Goal: Information Seeking & Learning: Compare options

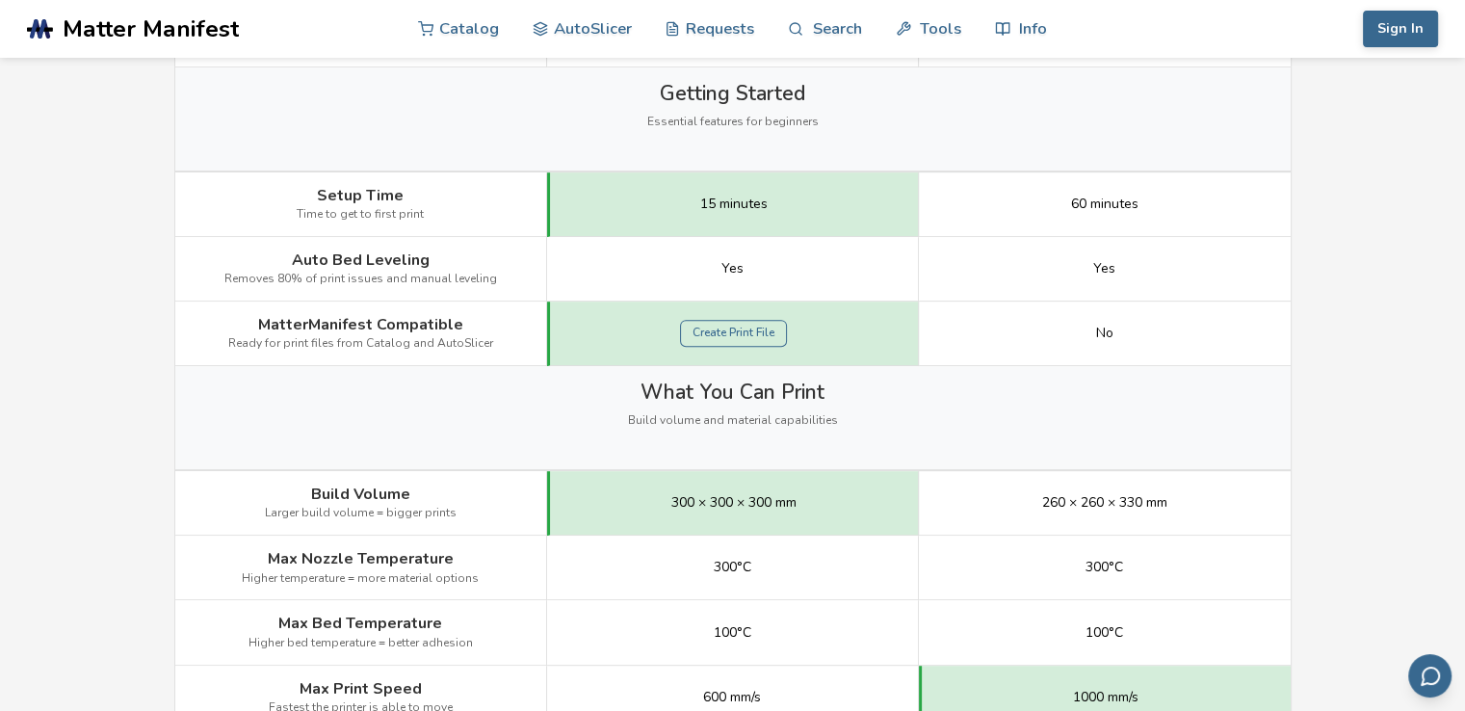
scroll to position [963, 0]
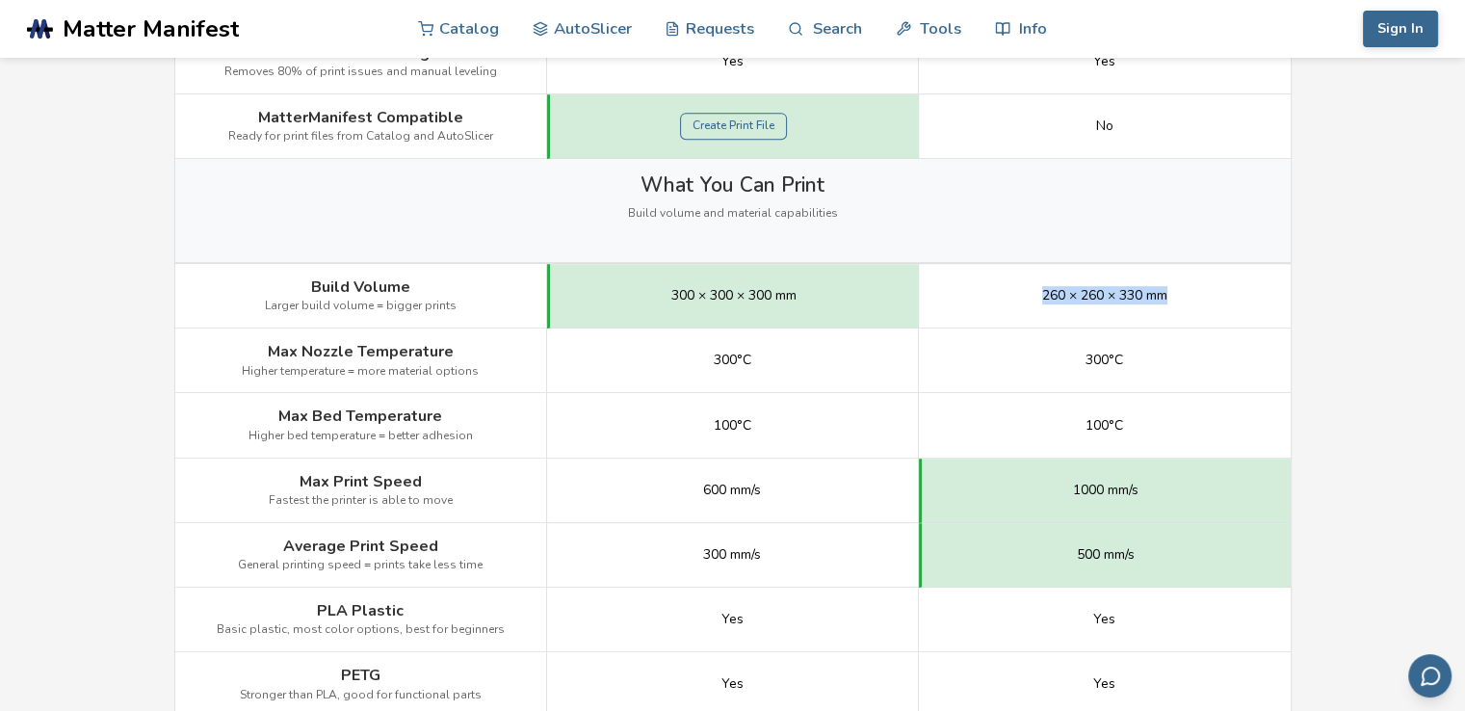
drag, startPoint x: 1036, startPoint y: 301, endPoint x: 1181, endPoint y: 298, distance: 144.5
click at [1181, 298] on div "260 × 260 × 330 mm" at bounding box center [1105, 296] width 372 height 65
drag, startPoint x: 1086, startPoint y: 365, endPoint x: 1129, endPoint y: 365, distance: 42.4
click at [1129, 365] on div "300°C" at bounding box center [1105, 360] width 372 height 65
drag, startPoint x: 1058, startPoint y: 491, endPoint x: 1158, endPoint y: 491, distance: 100.1
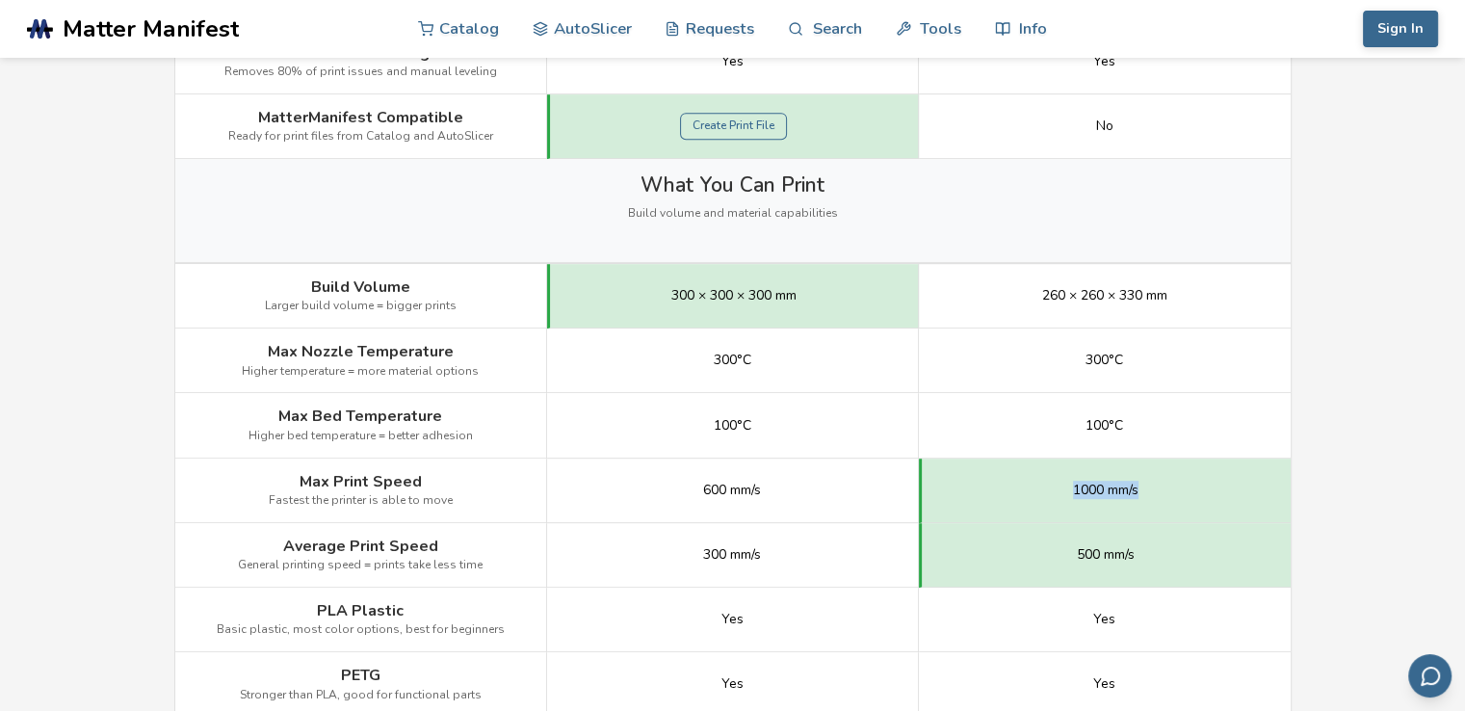
click at [1158, 491] on div "1000 mm/s" at bounding box center [1105, 490] width 372 height 65
drag, startPoint x: 1051, startPoint y: 553, endPoint x: 1146, endPoint y: 546, distance: 94.6
click at [1146, 546] on div "500 mm/s" at bounding box center [1105, 555] width 372 height 65
click at [1235, 515] on div "1000 mm/s" at bounding box center [1105, 490] width 372 height 65
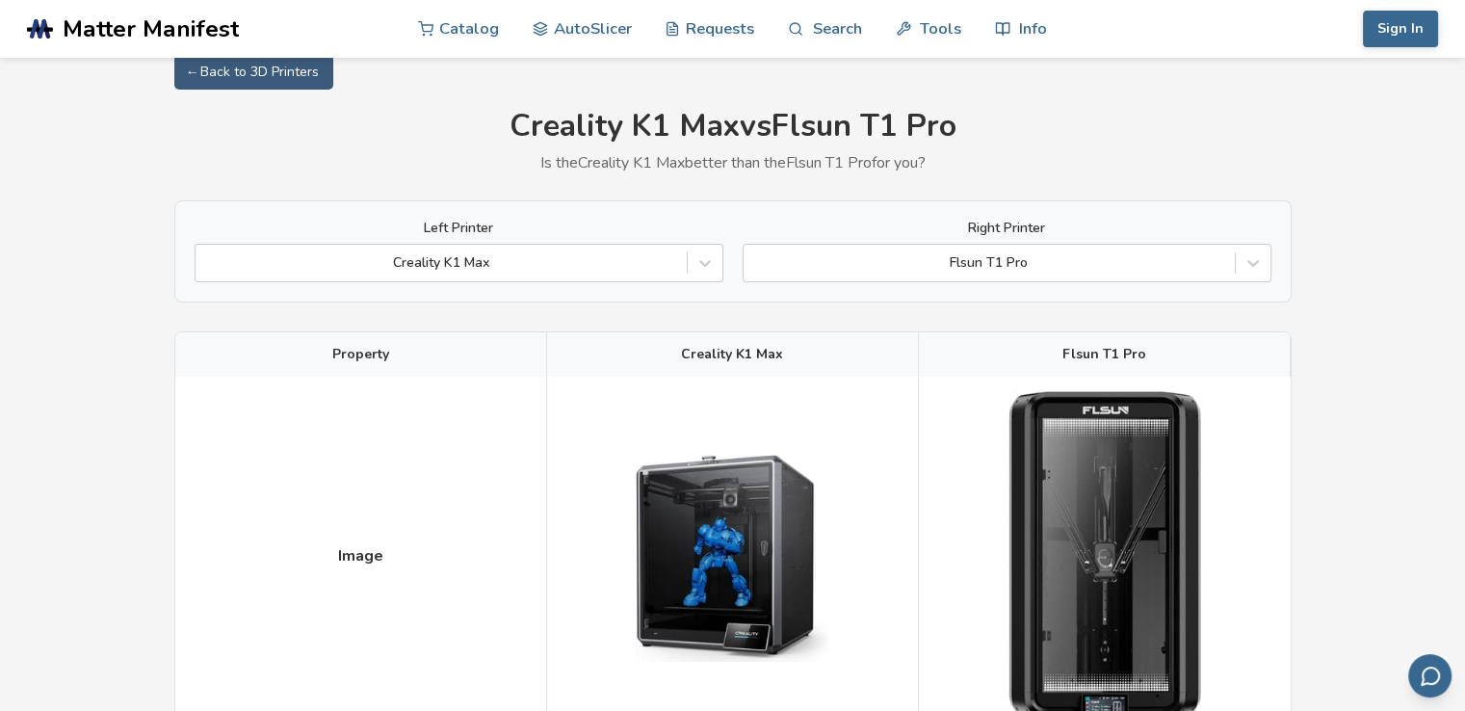
scroll to position [0, 0]
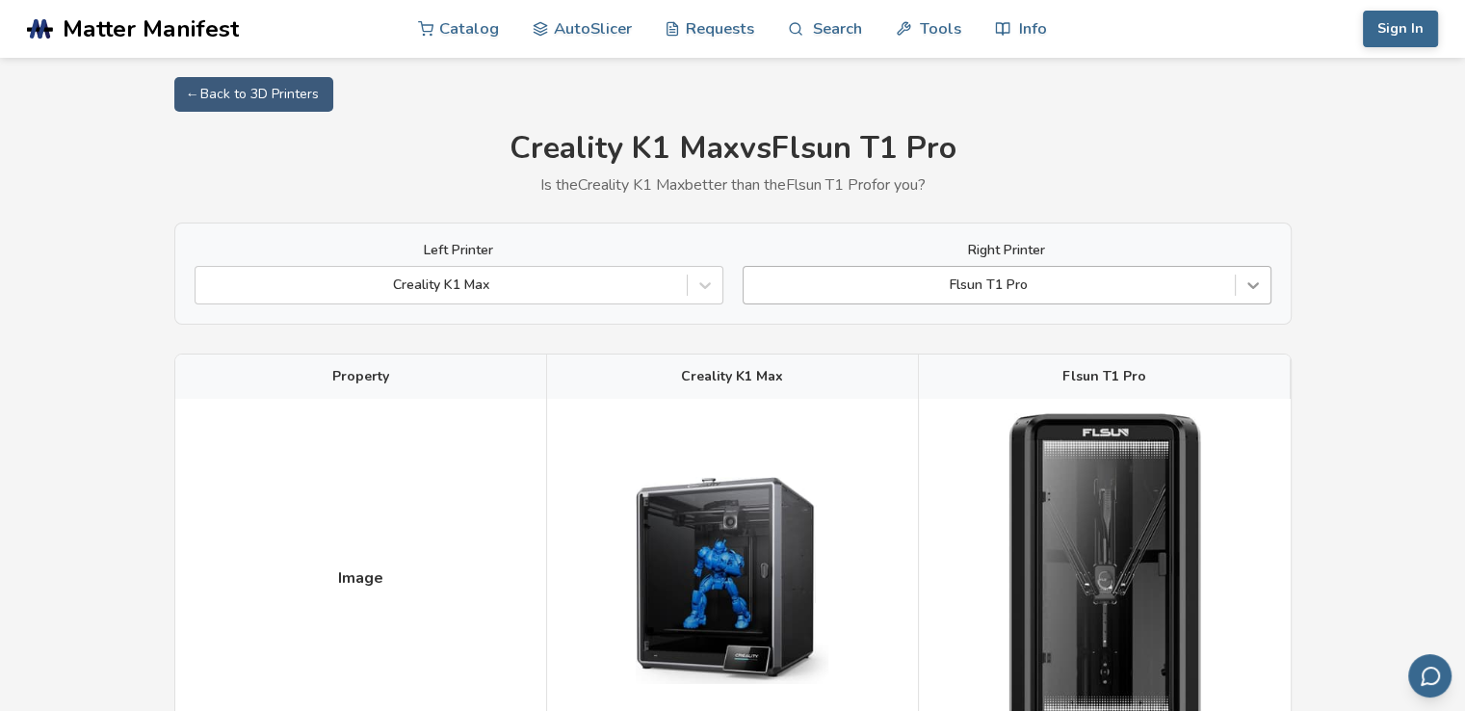
click at [1248, 272] on div at bounding box center [1252, 285] width 35 height 35
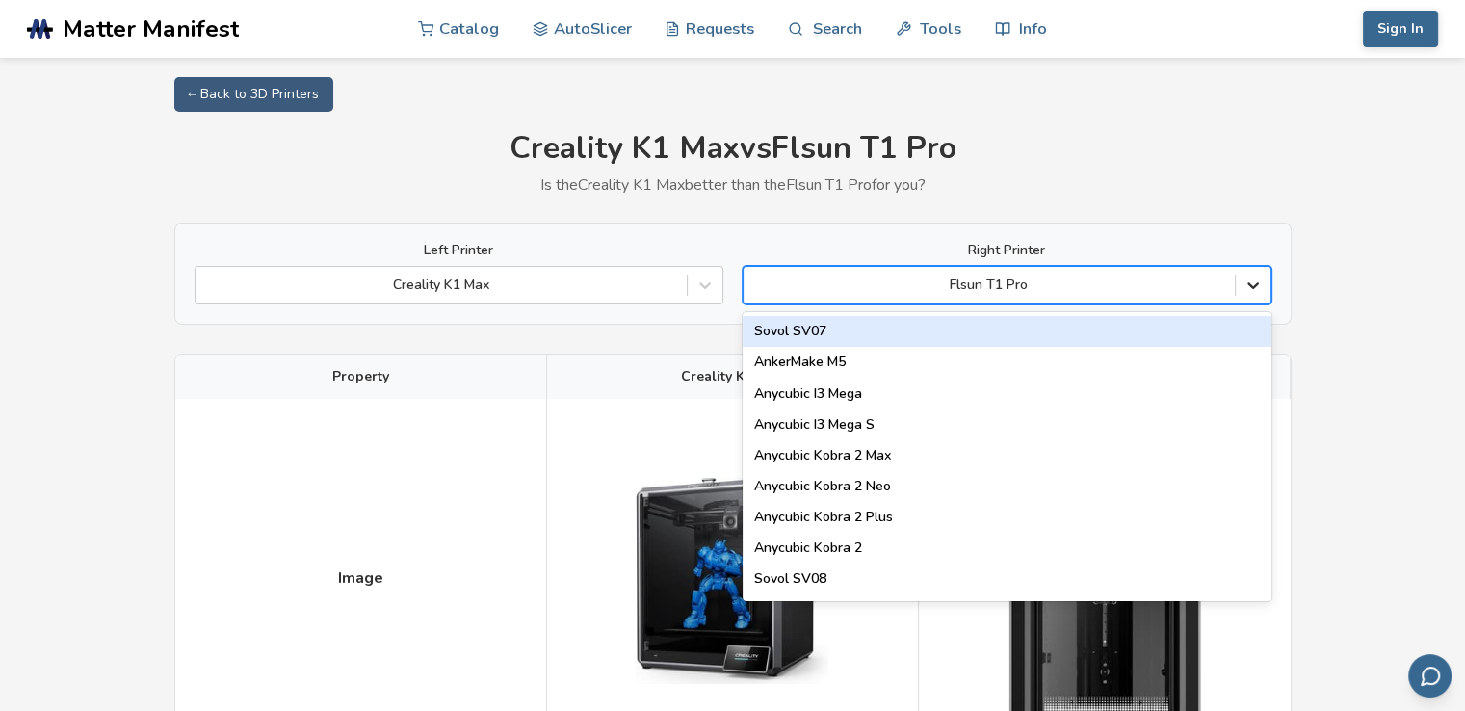
click at [1250, 272] on div at bounding box center [1252, 285] width 35 height 35
